Goal: Task Accomplishment & Management: Use online tool/utility

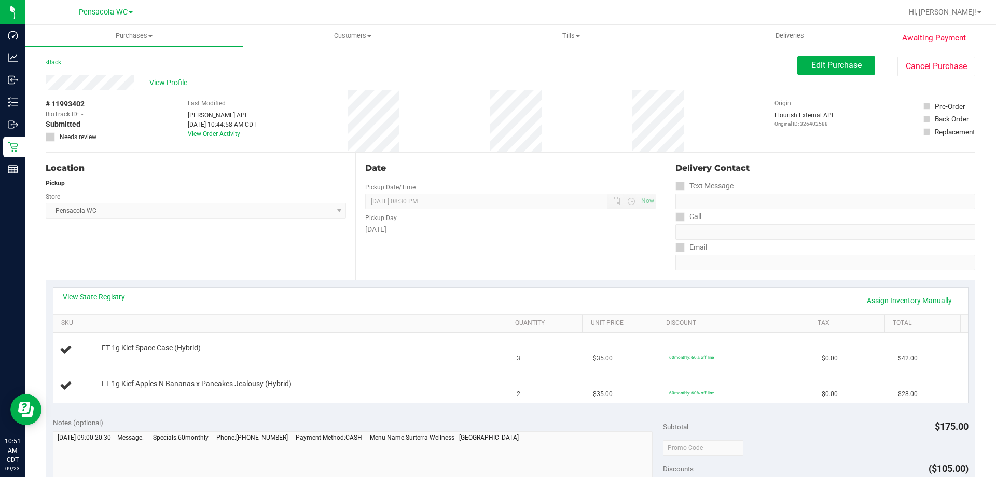
click at [117, 295] on link "View State Registry" at bounding box center [94, 297] width 62 height 10
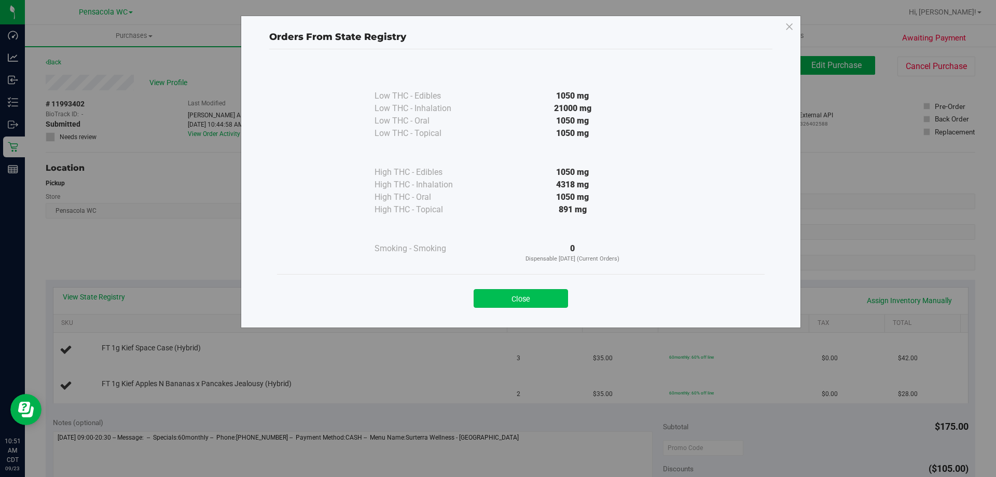
click at [550, 305] on button "Close" at bounding box center [521, 298] width 94 height 19
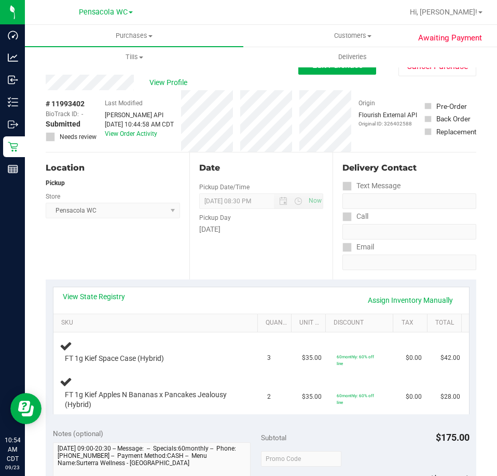
click at [113, 233] on div "Location Pickup Store Pensacola WC Select Store Bonita Springs WC Boynton Beach…" at bounding box center [118, 216] width 144 height 127
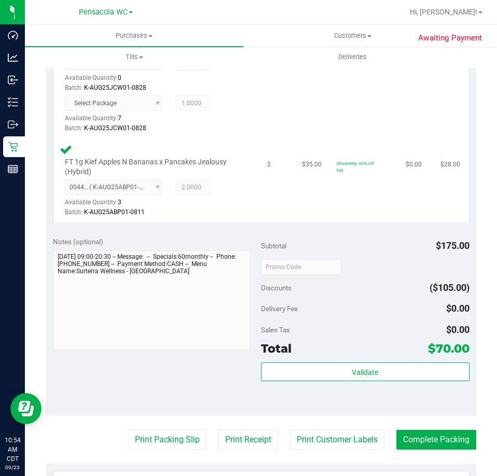
scroll to position [363, 0]
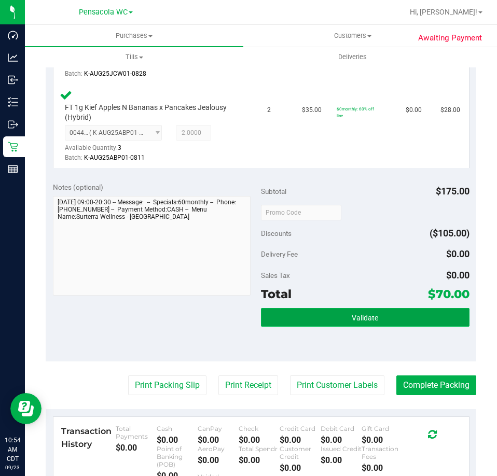
click at [298, 326] on button "Validate" at bounding box center [365, 317] width 209 height 19
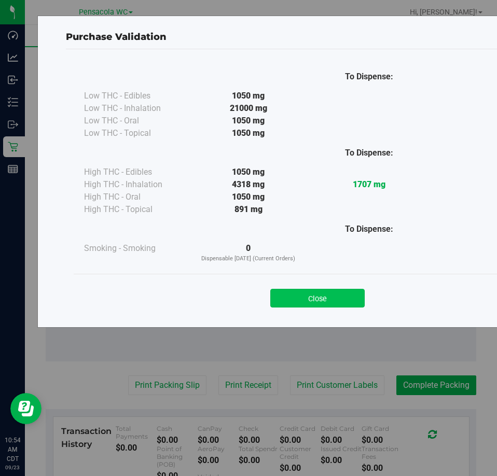
click at [312, 301] on button "Close" at bounding box center [317, 298] width 94 height 19
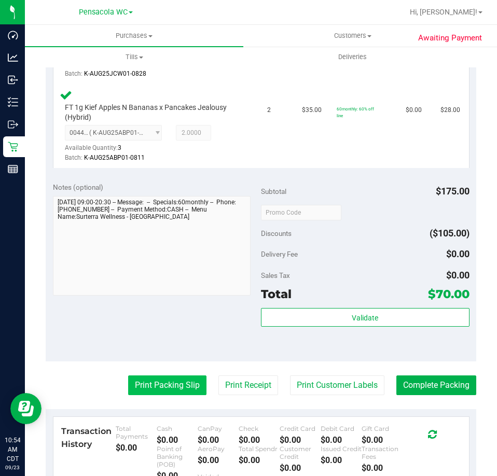
click at [179, 381] on button "Print Packing Slip" at bounding box center [167, 386] width 78 height 20
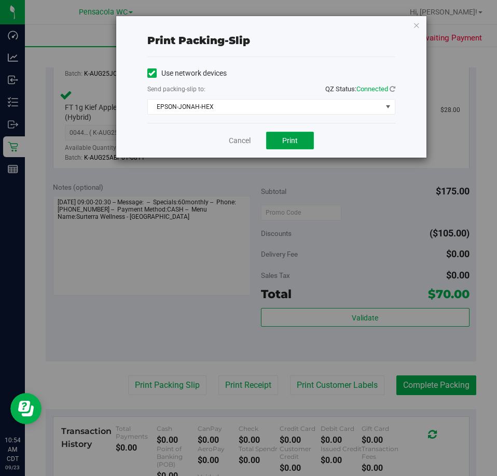
click at [277, 140] on button "Print" at bounding box center [290, 141] width 48 height 18
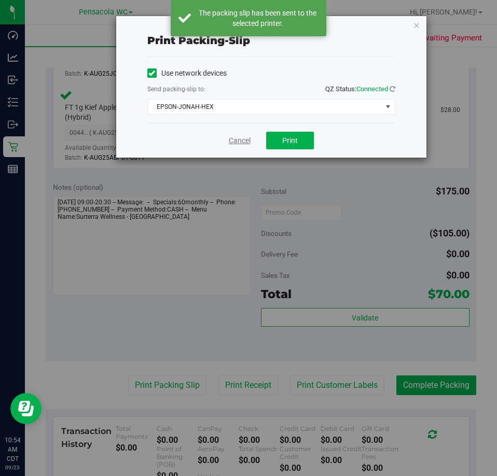
click at [240, 141] on link "Cancel" at bounding box center [240, 140] width 22 height 11
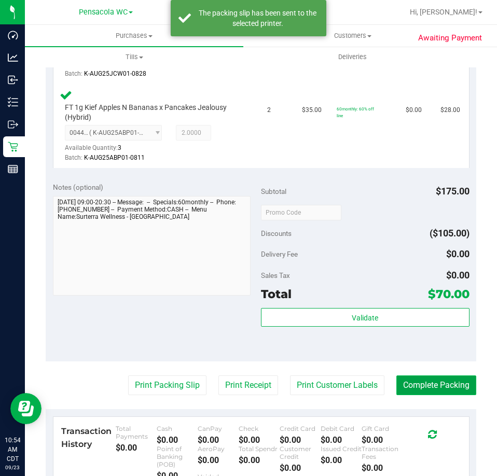
click at [426, 386] on button "Complete Packing" at bounding box center [436, 386] width 80 height 20
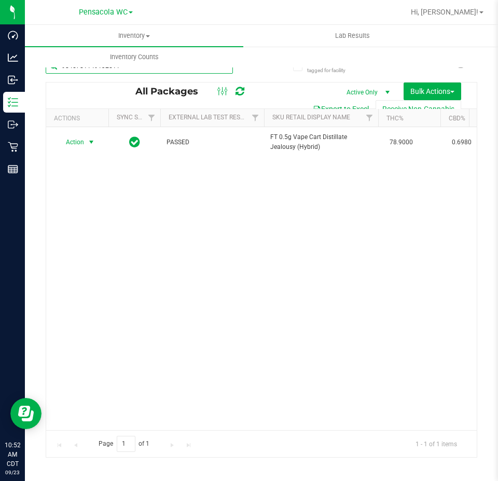
click at [147, 67] on inventory "Inventory All packages All inventory Waste log Create inventory Lab Results Inv…" at bounding box center [261, 193] width 473 height 337
click at [147, 67] on link "Inventory Counts" at bounding box center [134, 57] width 218 height 22
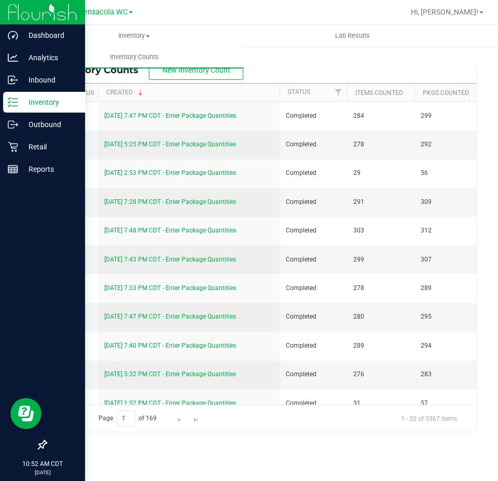
click at [12, 107] on icon at bounding box center [13, 102] width 10 height 10
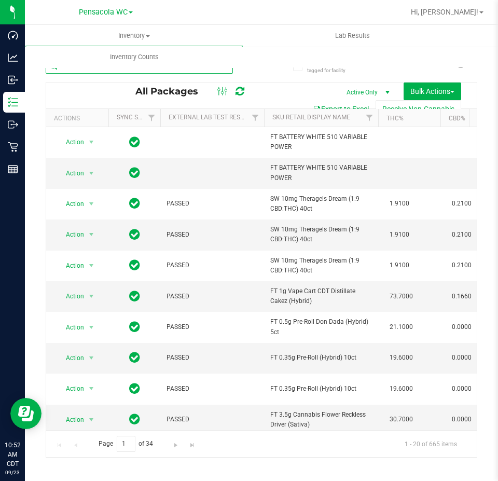
click at [214, 71] on input "text" at bounding box center [139, 66] width 187 height 16
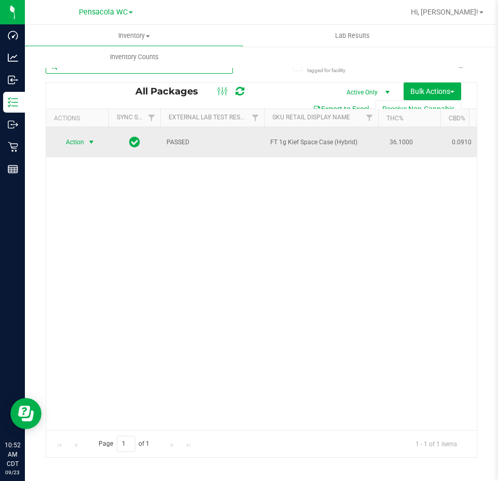
type input "5179883913677474"
click at [77, 136] on span "Action" at bounding box center [71, 142] width 28 height 15
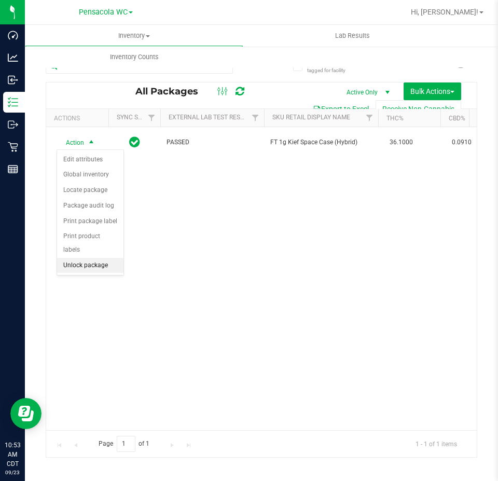
click at [78, 258] on li "Unlock package" at bounding box center [90, 266] width 66 height 16
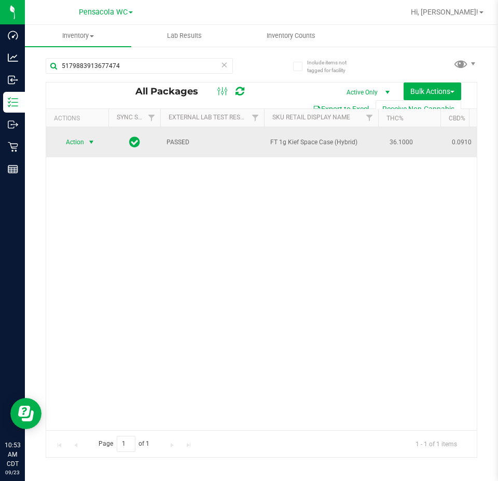
click at [68, 141] on span "Action" at bounding box center [71, 142] width 28 height 15
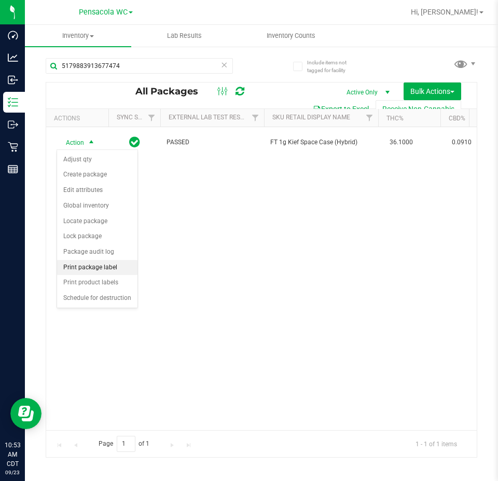
click at [92, 270] on li "Print package label" at bounding box center [97, 268] width 80 height 16
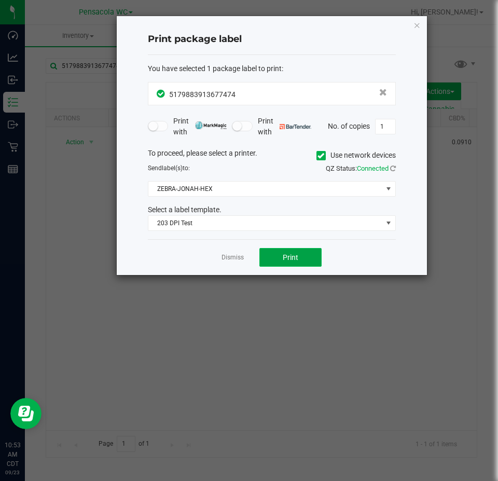
click at [277, 252] on button "Print" at bounding box center [290, 257] width 62 height 19
click at [236, 254] on link "Dismiss" at bounding box center [233, 257] width 22 height 9
